Goal: Communication & Community: Share content

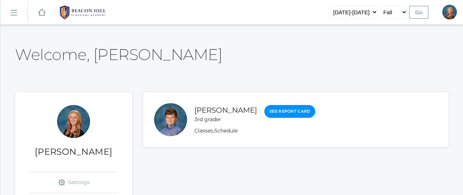
click at [14, 13] on rect at bounding box center [14, 13] width 12 height 12
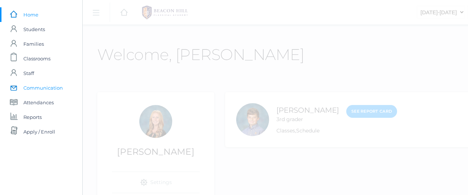
click at [44, 89] on span "Communication" at bounding box center [43, 87] width 40 height 15
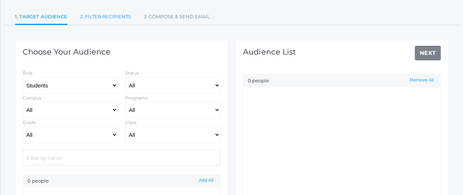
select select "Enrolled"
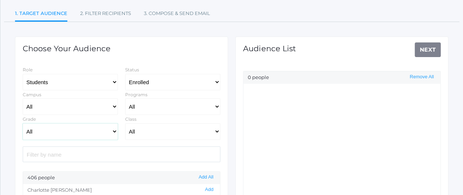
click at [113, 131] on select "All Grammar - Kindergarten - 1st Grade - 2nd Grade - 3rd Grade - 4th Grade - 5t…" at bounding box center [70, 131] width 95 height 16
select select "Rhetoric"
click at [23, 123] on select "All Grammar - Kindergarten - 1st Grade - 2nd Grade - 3rd Grade - 4th Grade - 5t…" at bounding box center [70, 131] width 95 height 16
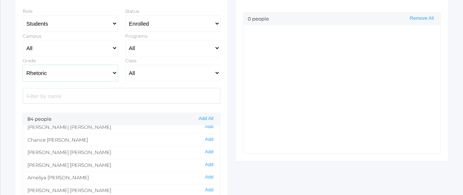
scroll to position [547, 0]
click at [206, 161] on button "Add" at bounding box center [209, 164] width 13 height 6
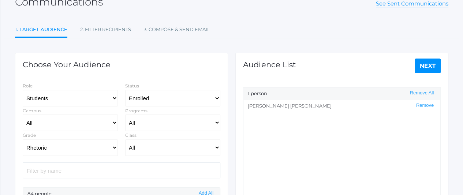
scroll to position [48, 0]
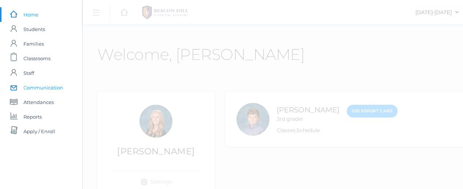
click at [38, 87] on span "Communication" at bounding box center [43, 87] width 40 height 15
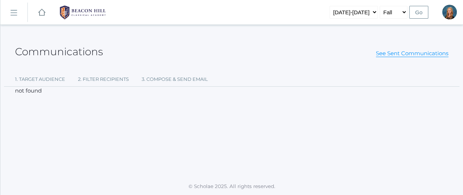
select select "Enrolled"
select select "Rhetoric"
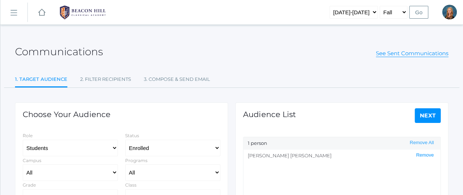
click at [424, 154] on button "Remove" at bounding box center [425, 155] width 22 height 6
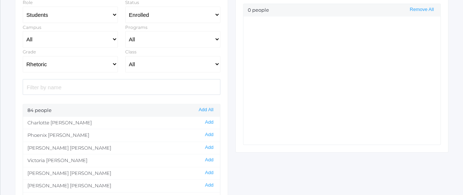
scroll to position [134, 0]
click at [206, 109] on button "Add All" at bounding box center [205, 109] width 19 height 6
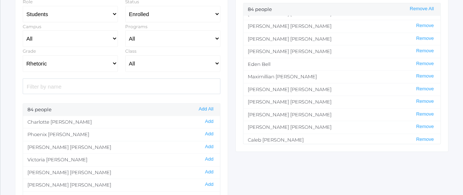
scroll to position [72, 0]
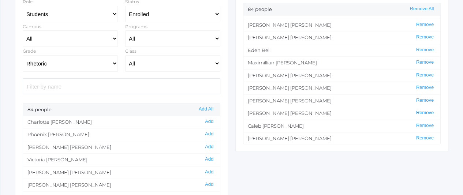
click at [421, 112] on button "Remove" at bounding box center [425, 113] width 22 height 6
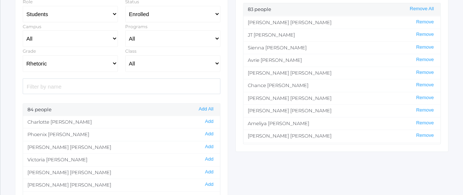
scroll to position [484, 0]
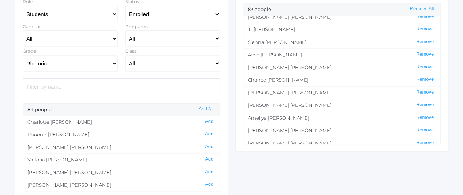
click at [424, 102] on button "Remove" at bounding box center [425, 105] width 22 height 6
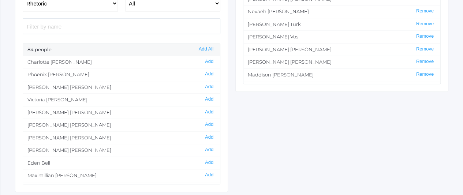
scroll to position [0, 0]
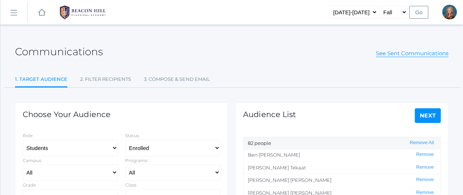
click at [433, 117] on link "Next" at bounding box center [427, 115] width 26 height 15
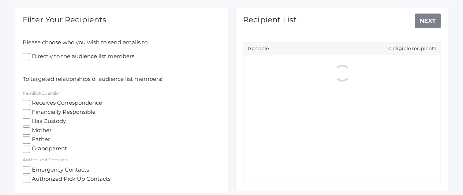
scroll to position [95, 0]
click at [28, 102] on input "Receives Correspondence" at bounding box center [26, 102] width 7 height 7
checkbox input "true"
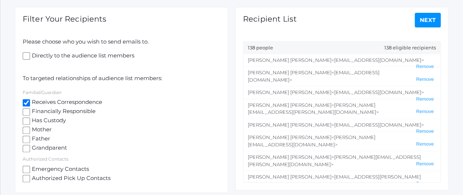
click at [427, 20] on link "Next" at bounding box center [427, 20] width 26 height 15
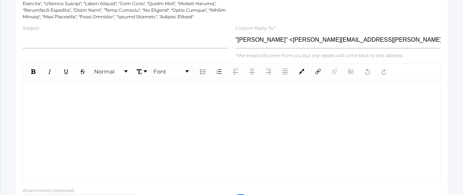
scroll to position [297, 0]
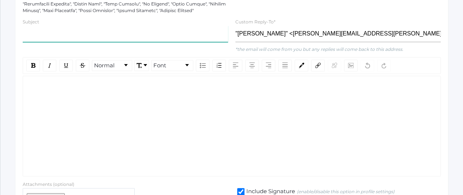
click at [108, 37] on input "text" at bounding box center [125, 34] width 205 height 16
type input "[PERSON_NAME] SoCal Important Information"
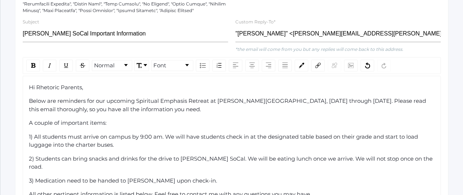
click at [102, 89] on div "Hi Rhetoric Parents," at bounding box center [232, 87] width 406 height 8
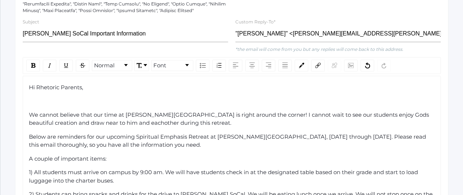
click at [86, 121] on span "We cannot believe that our time at [PERSON_NAME][GEOGRAPHIC_DATA] is right arou…" at bounding box center [229, 118] width 401 height 15
click at [55, 121] on span "We cannot believe that our time at [PERSON_NAME][GEOGRAPHIC_DATA] is right arou…" at bounding box center [222, 118] width 386 height 15
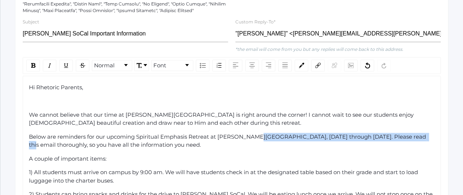
drag, startPoint x: 256, startPoint y: 134, endPoint x: 427, endPoint y: 139, distance: 171.7
click at [427, 139] on div "Below are reminders for our upcoming Spiritual Emphasis Retreat at [PERSON_NAME…" at bounding box center [232, 141] width 406 height 16
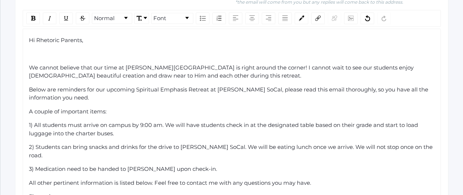
scroll to position [358, 0]
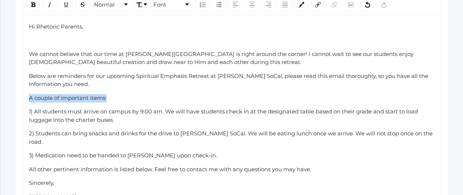
drag, startPoint x: 110, startPoint y: 97, endPoint x: 25, endPoint y: 96, distance: 85.2
click at [31, 7] on div "rdw-inline-control" at bounding box center [33, 5] width 14 height 12
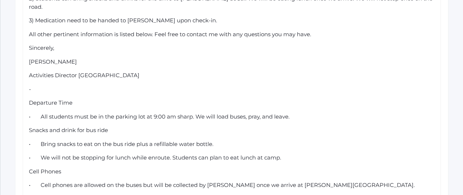
scroll to position [493, 0]
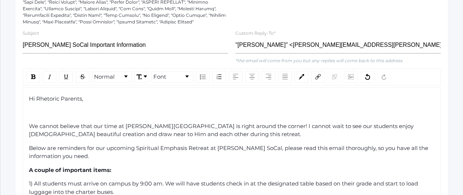
click at [83, 150] on span "Below are reminders for our upcoming Spiritual Emphasis Retreat at [PERSON_NAME…" at bounding box center [229, 151] width 401 height 15
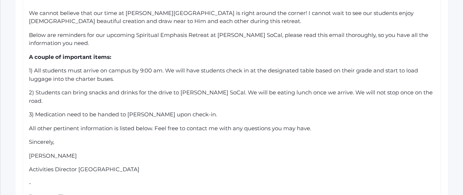
scroll to position [404, 0]
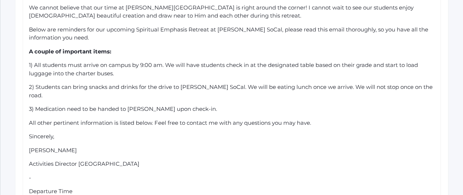
click at [30, 133] on span "Sincerely," at bounding box center [41, 136] width 25 height 7
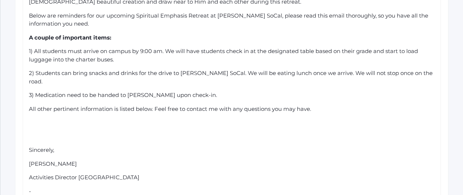
scroll to position [418, 0]
click at [29, 105] on span "All other pertinent information is listed below. Feel free to contact me with a…" at bounding box center [170, 108] width 282 height 7
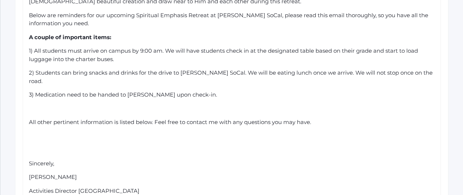
click at [34, 146] on div "rdw-editor" at bounding box center [232, 150] width 406 height 8
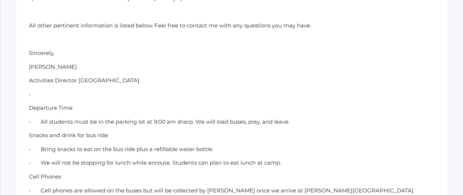
scroll to position [517, 0]
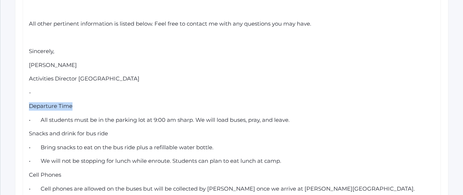
drag, startPoint x: 76, startPoint y: 96, endPoint x: 12, endPoint y: 93, distance: 64.5
click at [12, 93] on div "Communications See Sent Communications 1. Target Audience 2. Filter Recipients …" at bounding box center [231, 78] width 462 height 1122
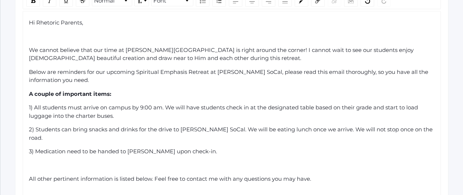
scroll to position [359, 0]
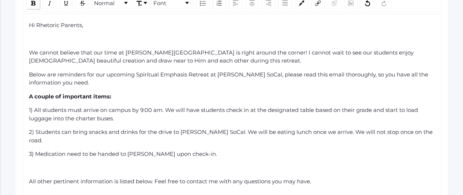
click at [30, 2] on div "rdw-inline-control" at bounding box center [33, 3] width 14 height 12
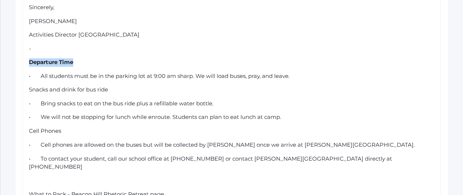
scroll to position [561, 0]
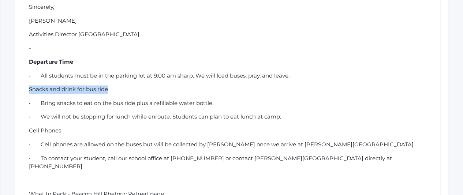
drag, startPoint x: 112, startPoint y: 80, endPoint x: 19, endPoint y: 78, distance: 92.6
click at [19, 78] on div "Normal Font Hi Rhetoric Parents, We cannot believe that our time at [PERSON_NAM…" at bounding box center [231, 173] width 425 height 761
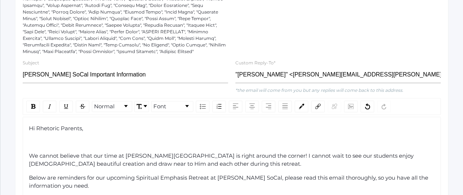
scroll to position [249, 0]
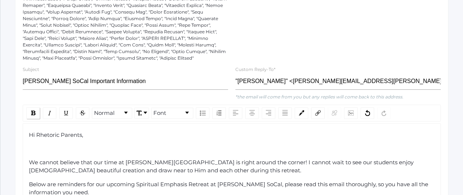
click at [34, 111] on img "rdw-inline-control" at bounding box center [33, 112] width 4 height 5
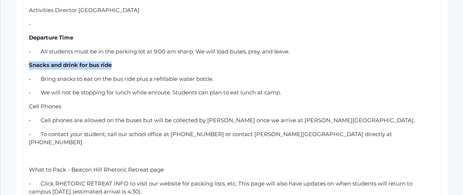
scroll to position [586, 0]
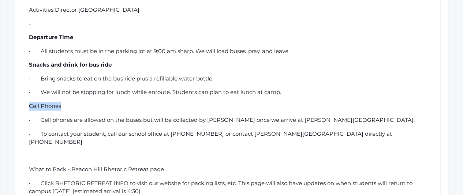
drag, startPoint x: 70, startPoint y: 97, endPoint x: 8, endPoint y: 94, distance: 61.9
click at [8, 94] on div "Communications See Sent Communications 1. Target Audience 2. Filter Recipients …" at bounding box center [231, 9] width 462 height 1122
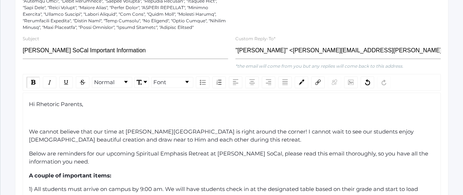
scroll to position [280, 0]
click at [33, 81] on img "rdw-inline-control" at bounding box center [33, 82] width 4 height 5
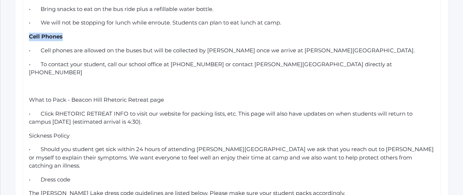
scroll to position [656, 0]
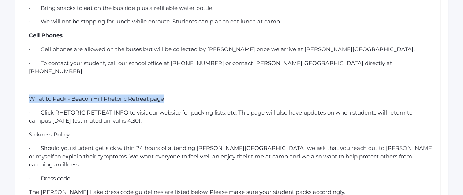
drag, startPoint x: 165, startPoint y: 79, endPoint x: 22, endPoint y: 78, distance: 143.4
click at [22, 78] on div "Normal Font Hi Rhetoric Parents, We cannot believe that our time at [PERSON_NAM…" at bounding box center [231, 78] width 425 height 761
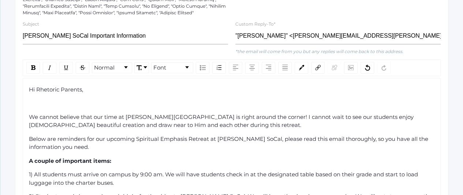
scroll to position [294, 0]
click at [34, 67] on img "rdw-inline-control" at bounding box center [33, 67] width 4 height 5
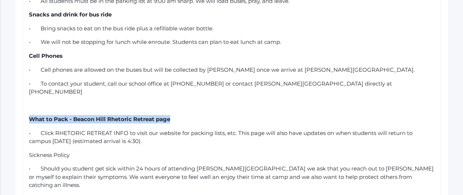
scroll to position [636, 0]
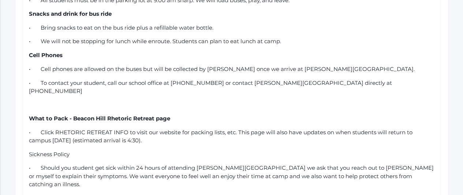
click at [235, 128] on span "• Click RHETORIC RETREAT INFO to visit our website for packing lists, etc. This…" at bounding box center [221, 135] width 385 height 15
click at [310, 65] on div "Hi Rhetoric Parents, We cannot believe that our time at [PERSON_NAME][GEOGRAPHI…" at bounding box center [232, 107] width 406 height 727
click at [236, 128] on span "• Click RHETORIC RETREAT INFO to visit our website for packing lists, etc. This…" at bounding box center [221, 135] width 385 height 15
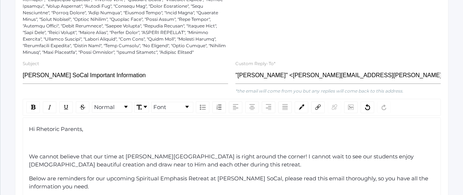
scroll to position [260, 0]
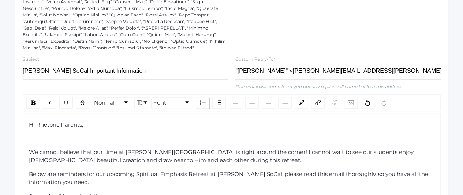
click at [200, 101] on img "rdw-list-control" at bounding box center [203, 102] width 6 height 5
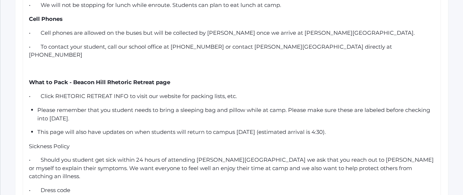
scroll to position [674, 0]
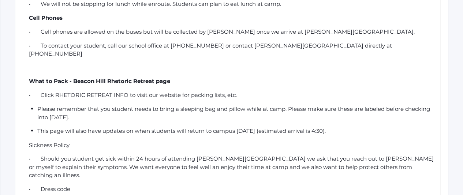
click at [37, 91] on span "• Click RHETORIC RETREAT INFO to visit our website for packing lists, etc." at bounding box center [133, 94] width 208 height 7
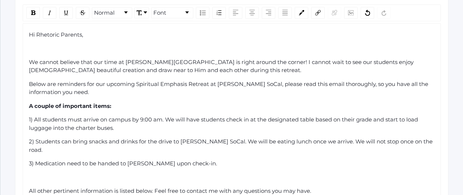
scroll to position [348, 0]
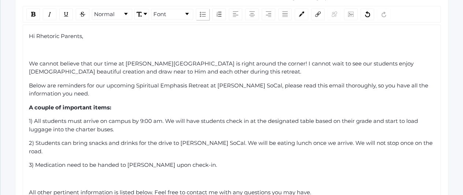
click at [204, 12] on div "rdw-list-control" at bounding box center [203, 14] width 14 height 12
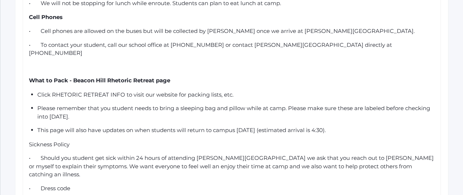
scroll to position [684, 0]
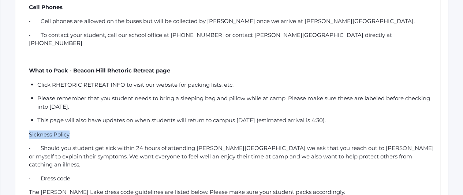
drag, startPoint x: 73, startPoint y: 117, endPoint x: 26, endPoint y: 120, distance: 47.3
click at [26, 120] on div "Hi Rhetoric Parents, We cannot believe that our time at [PERSON_NAME][GEOGRAPHI…" at bounding box center [232, 73] width 418 height 771
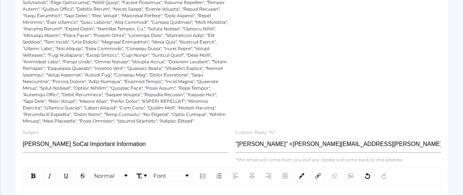
scroll to position [183, 0]
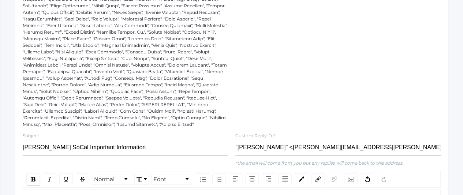
click at [35, 176] on div "rdw-inline-control" at bounding box center [33, 179] width 14 height 12
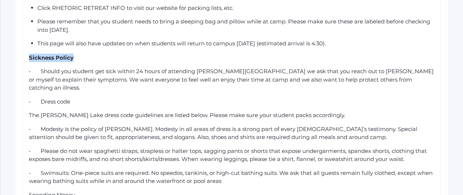
scroll to position [762, 0]
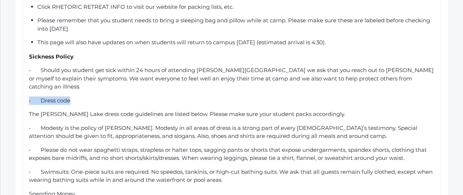
drag, startPoint x: 77, startPoint y: 75, endPoint x: 13, endPoint y: 72, distance: 64.1
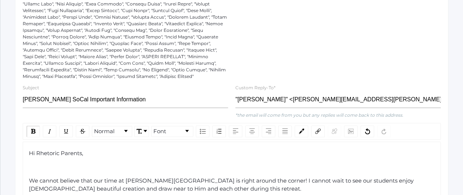
scroll to position [231, 0]
click at [35, 131] on div "rdw-inline-control" at bounding box center [33, 132] width 14 height 12
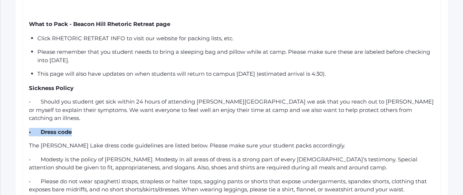
scroll to position [771, 0]
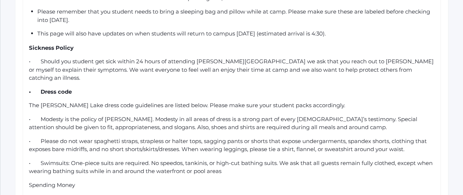
click at [108, 116] on span "• Modesty is the policy of [PERSON_NAME]. Modesty in all areas of dress is a st…" at bounding box center [224, 123] width 390 height 15
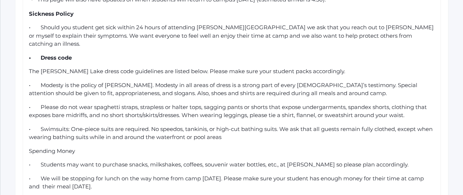
scroll to position [806, 0]
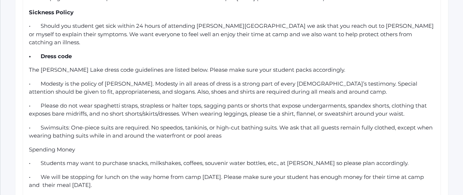
drag, startPoint x: 74, startPoint y: 120, endPoint x: 12, endPoint y: 121, distance: 61.5
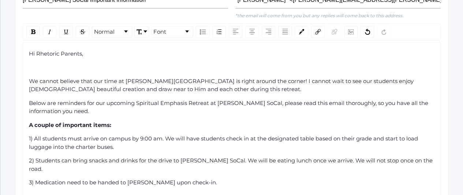
scroll to position [330, 0]
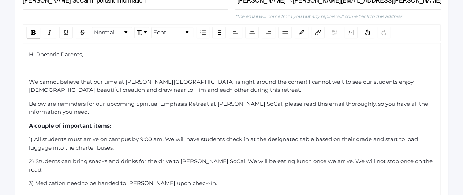
click at [32, 33] on img "rdw-inline-control" at bounding box center [33, 32] width 4 height 5
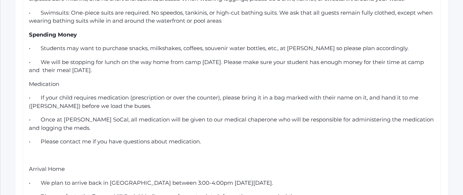
scroll to position [921, 0]
drag, startPoint x: 64, startPoint y: 62, endPoint x: 12, endPoint y: 56, distance: 51.9
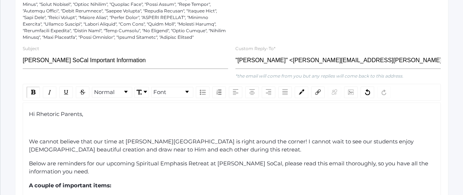
scroll to position [267, 0]
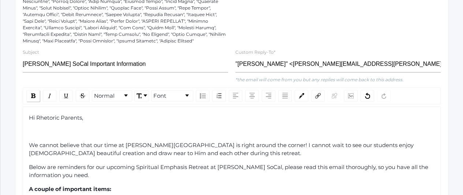
click at [29, 92] on div "rdw-inline-control" at bounding box center [33, 96] width 14 height 12
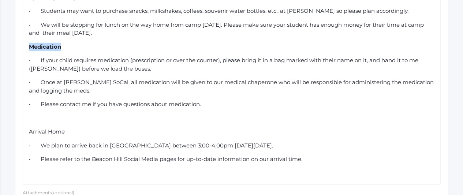
scroll to position [959, 0]
drag, startPoint x: 75, startPoint y: 104, endPoint x: 7, endPoint y: 104, distance: 67.3
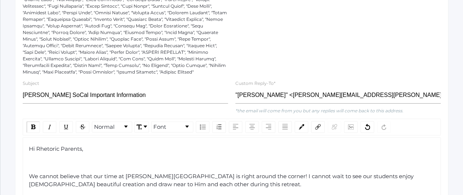
scroll to position [217, 0]
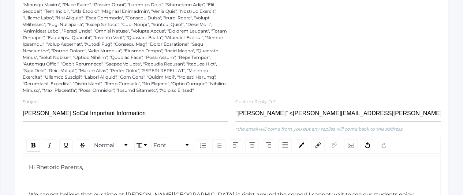
click at [35, 142] on div "rdw-inline-control" at bounding box center [33, 145] width 14 height 12
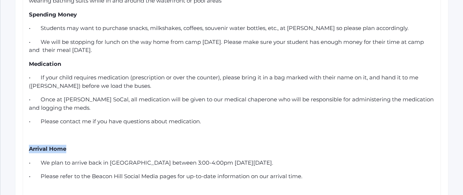
scroll to position [940, 0]
click at [220, 146] on div "Arrival Home" at bounding box center [232, 150] width 406 height 8
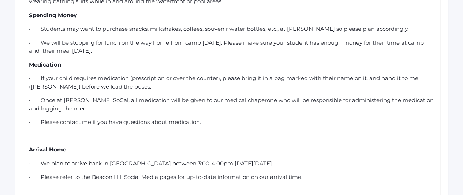
click at [340, 173] on div "• Please refer to the Beacon Hill Social Media pages for up-to-date information…" at bounding box center [232, 177] width 406 height 8
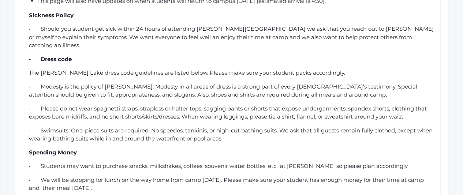
scroll to position [803, 0]
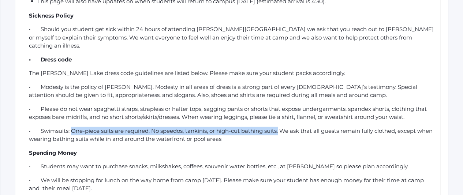
drag, startPoint x: 70, startPoint y: 104, endPoint x: 280, endPoint y: 102, distance: 210.0
click at [280, 127] on span "• Swimsuits: One-piece suits are required. No speedos, tankinis, or high-cut ba…" at bounding box center [231, 134] width 405 height 15
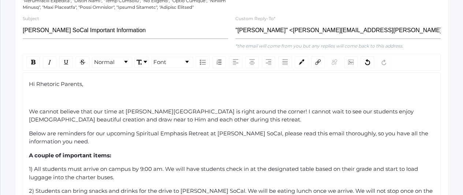
scroll to position [305, 0]
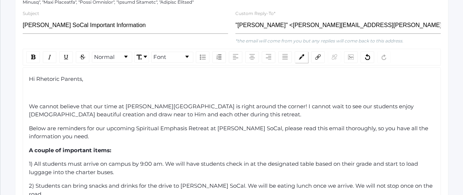
click at [298, 57] on img "rdw-color-picker" at bounding box center [300, 56] width 5 height 5
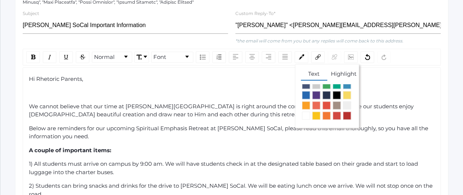
scroll to position [29, 0]
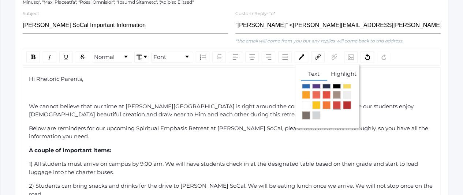
click at [334, 109] on span "rdw-color-picker" at bounding box center [337, 105] width 8 height 8
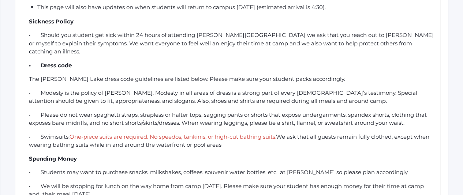
scroll to position [797, 0]
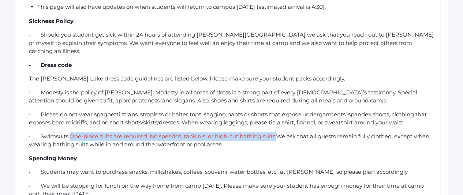
drag, startPoint x: 279, startPoint y: 112, endPoint x: 69, endPoint y: 114, distance: 210.3
click at [69, 132] on div "• Swimsuits: One-piece suits are required. No speedos, tankinis, or high-cut ba…" at bounding box center [232, 140] width 406 height 16
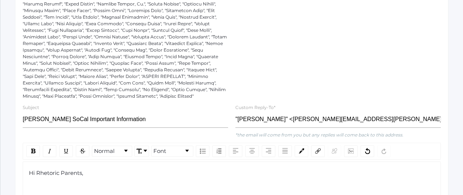
scroll to position [187, 0]
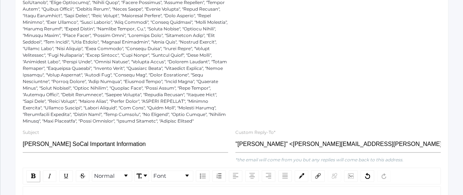
click at [34, 174] on img "rdw-inline-control" at bounding box center [33, 175] width 4 height 5
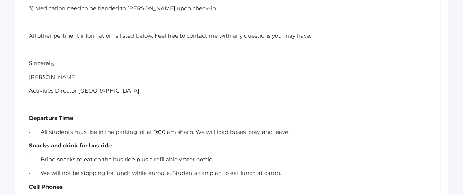
scroll to position [552, 0]
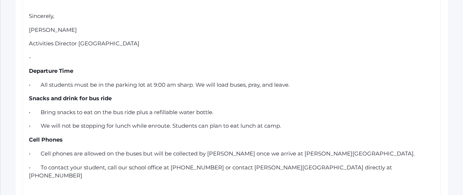
click at [189, 136] on div "Cell Phones" at bounding box center [232, 140] width 406 height 8
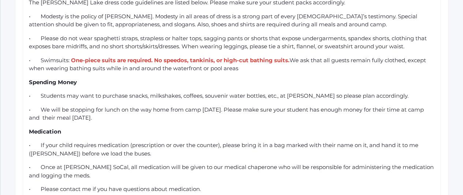
scroll to position [874, 0]
click at [199, 185] on span "• Please contact me if you have questions about medication." at bounding box center [115, 188] width 172 height 7
drag, startPoint x: 206, startPoint y: 163, endPoint x: 23, endPoint y: 101, distance: 192.4
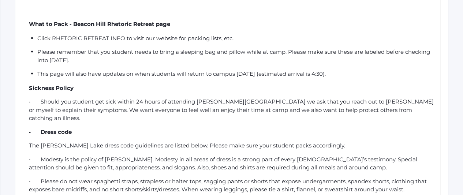
scroll to position [730, 0]
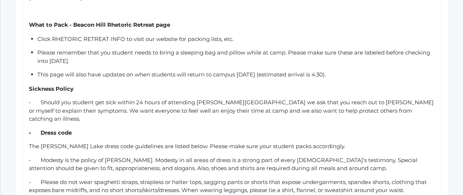
click at [352, 71] on div "This page will also have updates on when students will return to campus [DATE] …" at bounding box center [236, 75] width 398 height 8
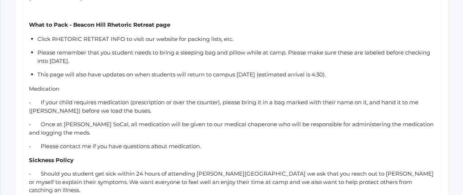
click at [40, 85] on span "Medication" at bounding box center [44, 88] width 30 height 7
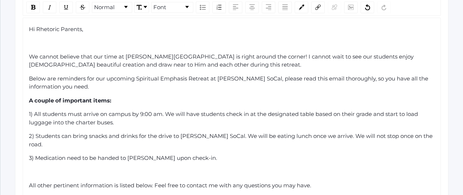
scroll to position [351, 0]
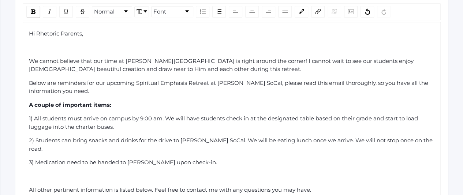
click at [31, 9] on img "rdw-inline-control" at bounding box center [33, 11] width 4 height 5
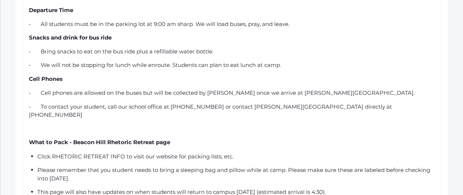
scroll to position [613, 0]
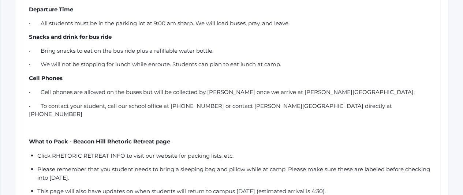
click at [41, 124] on div "rdw-editor" at bounding box center [232, 128] width 406 height 8
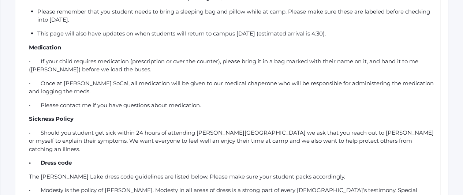
scroll to position [767, 0]
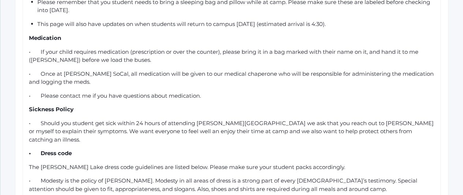
click at [144, 48] on div "• If your child requires medication (prescription or over the counter), please …" at bounding box center [232, 56] width 406 height 16
click at [240, 48] on span "• If your child requires medication (prescription or over the counter), please …" at bounding box center [224, 55] width 391 height 15
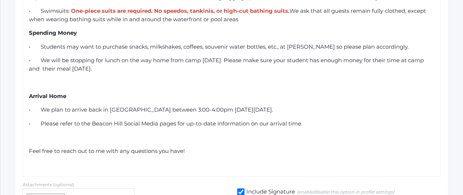
scroll to position [981, 0]
click at [64, 78] on div "rdw-editor" at bounding box center [232, 82] width 406 height 8
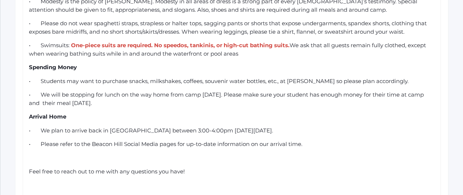
scroll to position [989, 0]
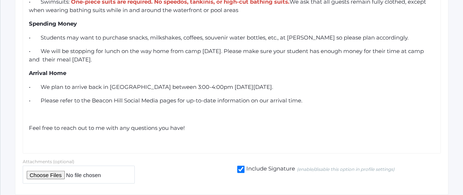
click at [192, 124] on div "Feel free to reach out to me with any questions you have!" at bounding box center [232, 128] width 406 height 8
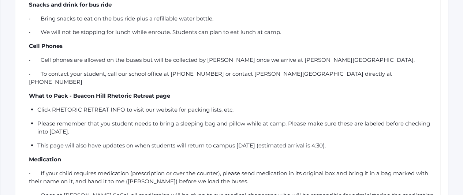
scroll to position [645, 0]
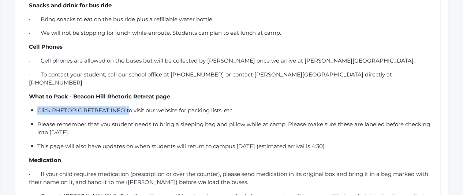
drag, startPoint x: 127, startPoint y: 92, endPoint x: 40, endPoint y: 85, distance: 87.7
click at [40, 85] on div "Hi Rhetoric Parents, We cannot believe that our time at [PERSON_NAME][GEOGRAPHI…" at bounding box center [232, 113] width 406 height 755
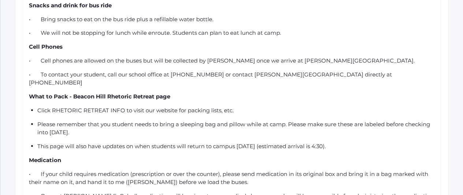
click at [138, 120] on span "Please remember that you student needs to bring a sleeping bag and pillow while…" at bounding box center [234, 127] width 394 height 15
drag, startPoint x: 124, startPoint y: 91, endPoint x: 52, endPoint y: 94, distance: 71.4
click at [52, 106] on span "Click RHETORIC RETREAT INFO to visit our website for packing lists, etc." at bounding box center [135, 109] width 196 height 7
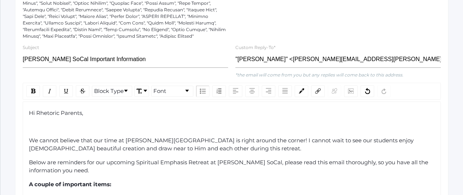
scroll to position [272, 0]
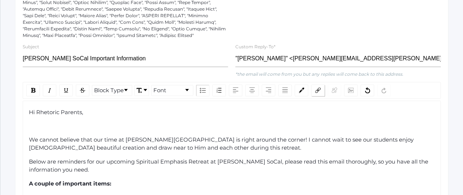
click at [316, 89] on img "rdw-link-control" at bounding box center [317, 89] width 5 height 5
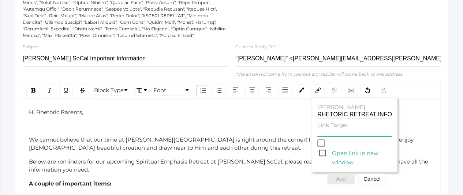
click at [326, 131] on input "Link Target" at bounding box center [354, 132] width 74 height 7
paste input "[URL][DOMAIN_NAME]"
click at [321, 155] on span "Open link in new window" at bounding box center [355, 153] width 72 height 9
type input "[URL][DOMAIN_NAME]"
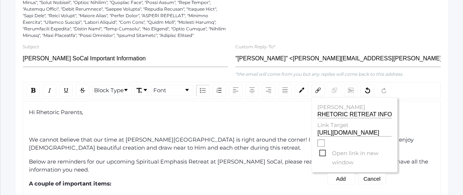
click at [321, 147] on input "Open link in new window" at bounding box center [320, 142] width 7 height 7
checkbox input "true"
click at [340, 178] on button "Add" at bounding box center [340, 178] width 27 height 11
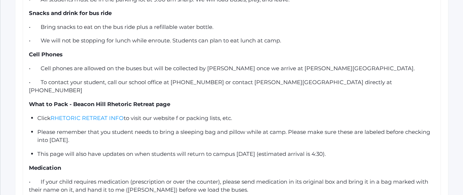
scroll to position [639, 0]
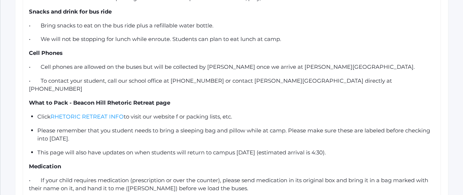
drag, startPoint x: 125, startPoint y: 98, endPoint x: 49, endPoint y: 95, distance: 76.1
click at [49, 112] on div "Click RHETORIC RETREAT INFO to visit our website f or packing lists, etc." at bounding box center [236, 116] width 398 height 8
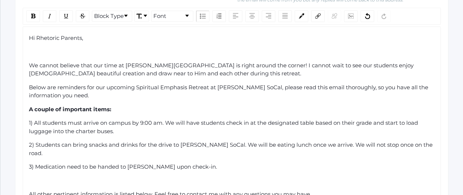
scroll to position [291, 0]
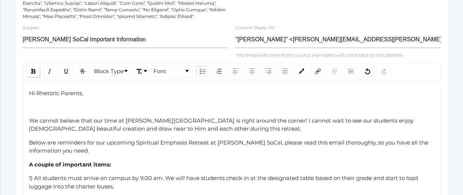
click at [34, 72] on img "rdw-inline-control" at bounding box center [33, 71] width 4 height 5
click at [67, 69] on img "rdw-inline-control" at bounding box center [66, 71] width 6 height 6
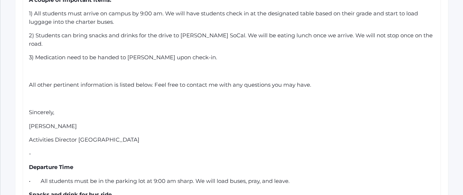
scroll to position [571, 0]
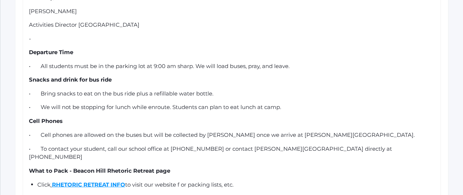
click at [184, 180] on div "Click RHETORIC RETREAT INFO to visit our website f or packing lists, etc." at bounding box center [236, 184] width 398 height 8
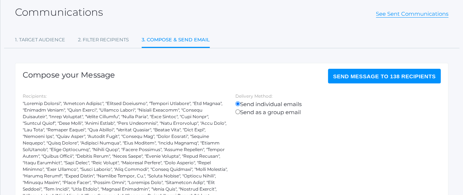
scroll to position [31, 0]
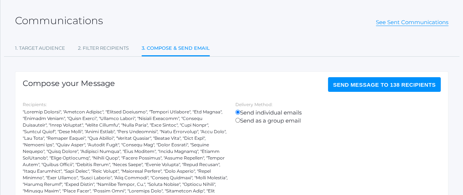
click at [347, 82] on span "Send Message to 138 recipients" at bounding box center [384, 85] width 102 height 6
